Goal: Task Accomplishment & Management: Complete application form

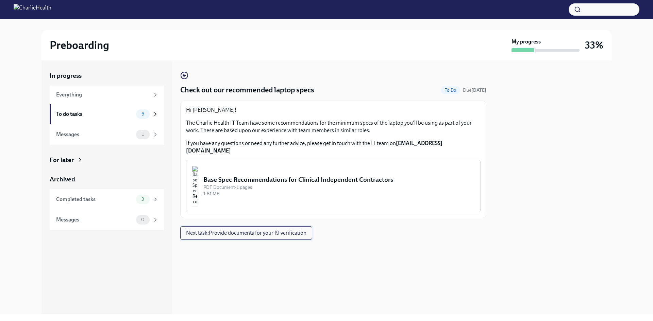
click at [294, 227] on button "Next task : Provide documents for your I9 verification" at bounding box center [246, 234] width 132 height 14
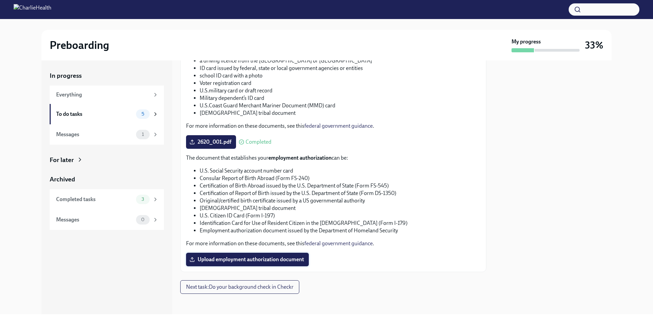
scroll to position [282, 0]
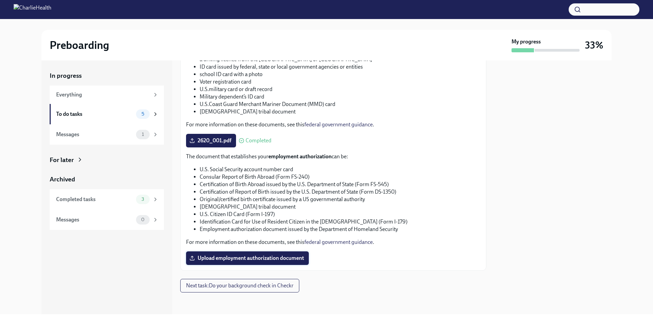
click at [287, 260] on span "Upload employment authorization document" at bounding box center [247, 258] width 113 height 7
click at [0, 0] on input "Upload employment authorization document" at bounding box center [0, 0] width 0 height 0
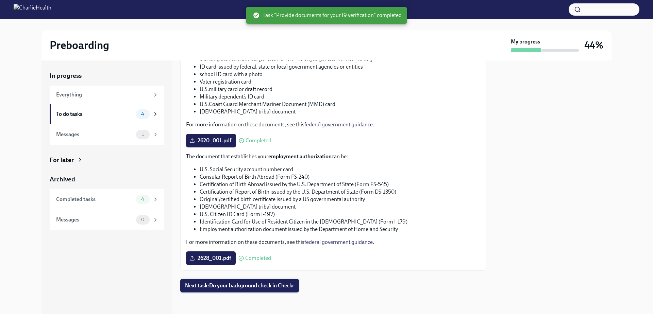
click at [257, 286] on span "Next task : Do your background check in Checkr" at bounding box center [239, 286] width 109 height 7
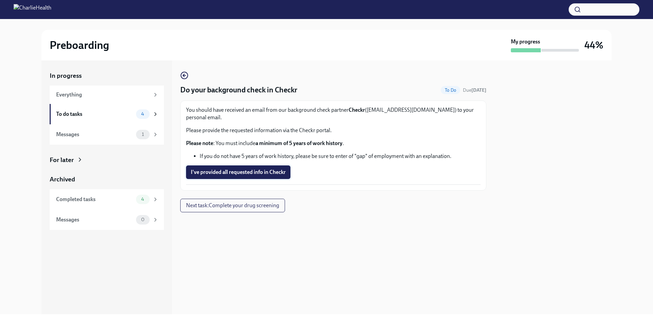
click at [260, 169] on span "I've provided all requested info in Checkr" at bounding box center [238, 172] width 95 height 7
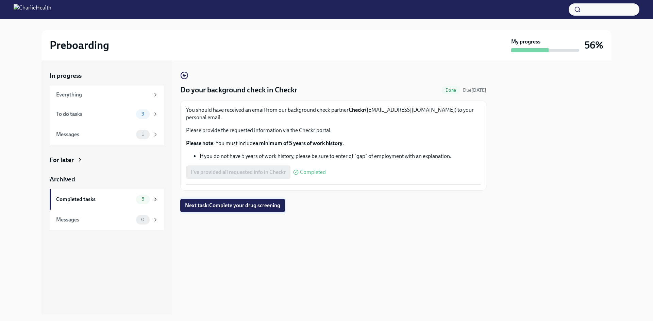
click at [253, 202] on span "Next task : Complete your drug screening" at bounding box center [232, 205] width 95 height 7
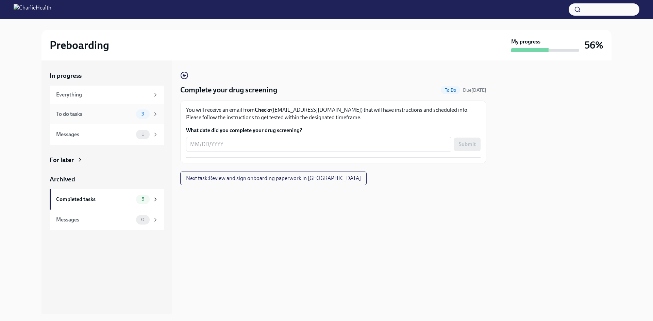
click at [89, 113] on div "To do tasks" at bounding box center [94, 114] width 77 height 7
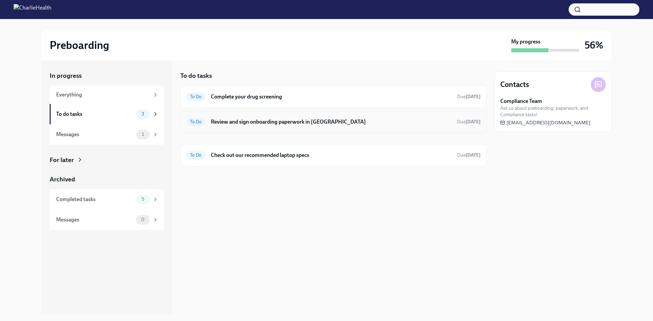
click at [282, 124] on h6 "Review and sign onboarding paperwork in UKG" at bounding box center [331, 121] width 241 height 7
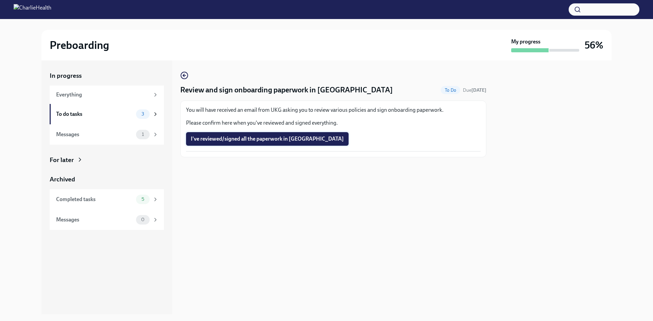
click at [278, 139] on span "I've reviewed/signed all the paperwork in UKG" at bounding box center [267, 139] width 153 height 7
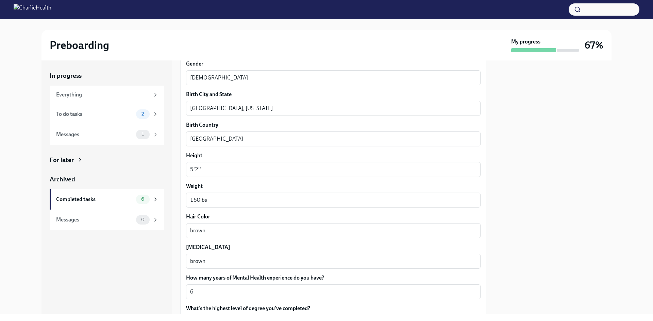
scroll to position [565, 0]
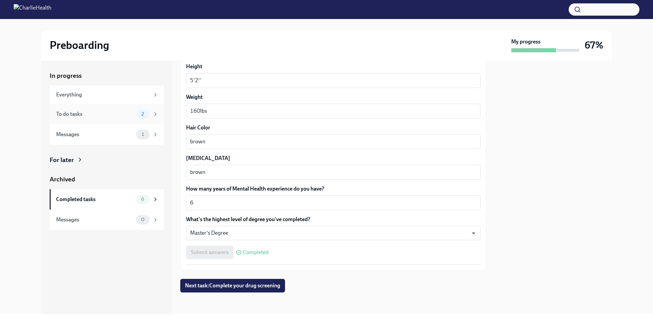
click at [101, 113] on div "To do tasks" at bounding box center [94, 114] width 77 height 7
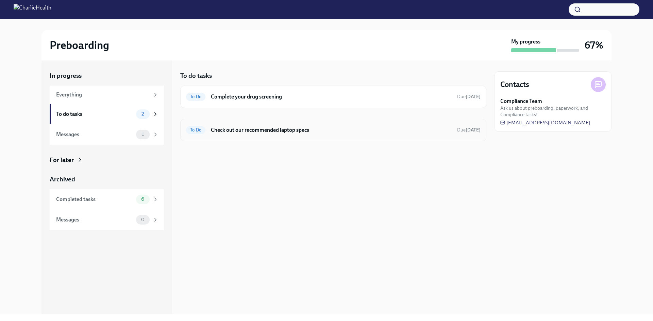
click at [230, 132] on h6 "Check out our recommended laptop specs" at bounding box center [331, 130] width 241 height 7
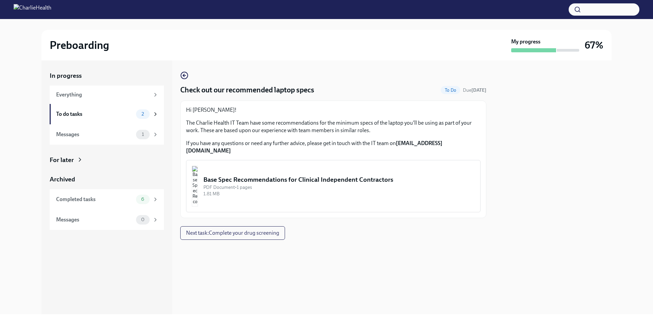
click at [198, 180] on img "button" at bounding box center [195, 186] width 6 height 41
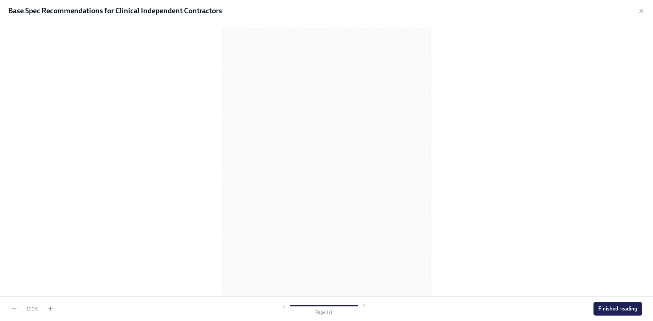
scroll to position [6, 0]
click at [616, 311] on span "Finished reading" at bounding box center [617, 309] width 39 height 7
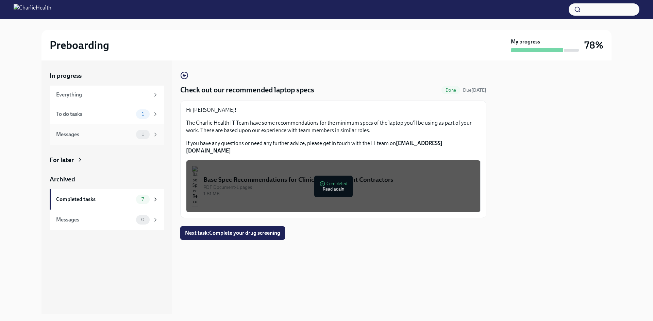
click at [98, 139] on div "Messages 1" at bounding box center [107, 135] width 102 height 10
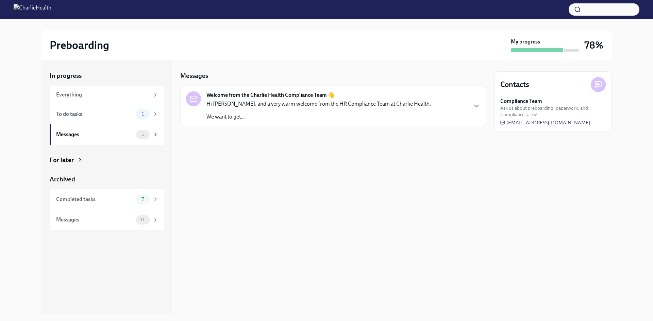
click at [301, 116] on p "We want to get..." at bounding box center [318, 116] width 225 height 7
